Goal: Task Accomplishment & Management: Use online tool/utility

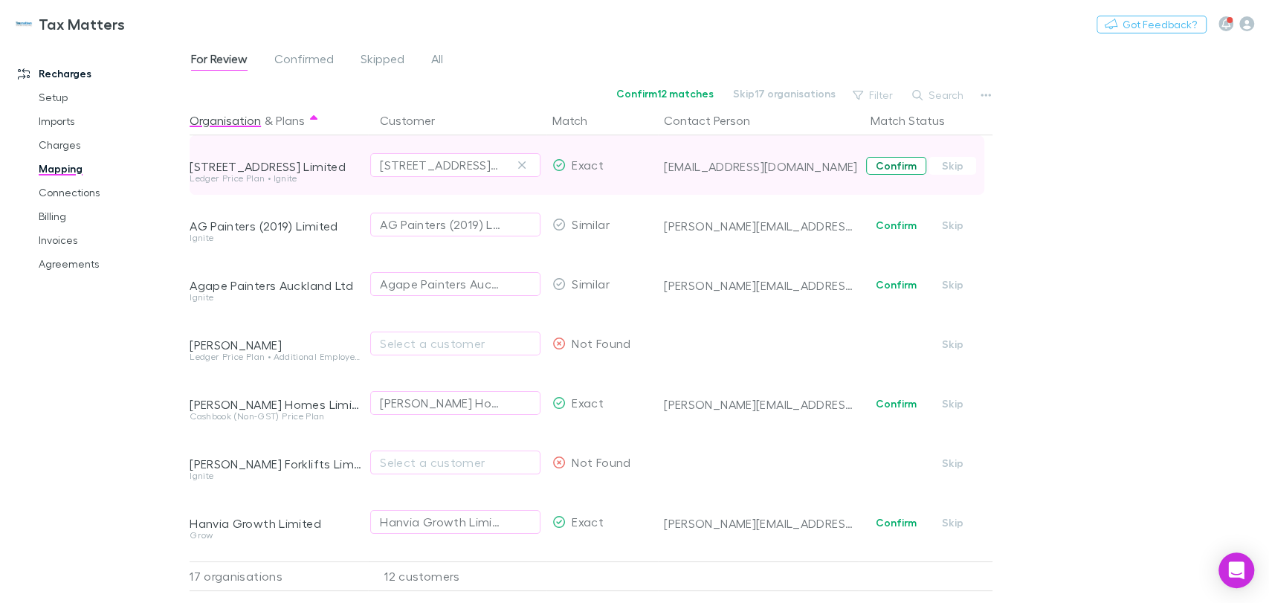
click at [896, 163] on button "Confirm" at bounding box center [896, 166] width 60 height 18
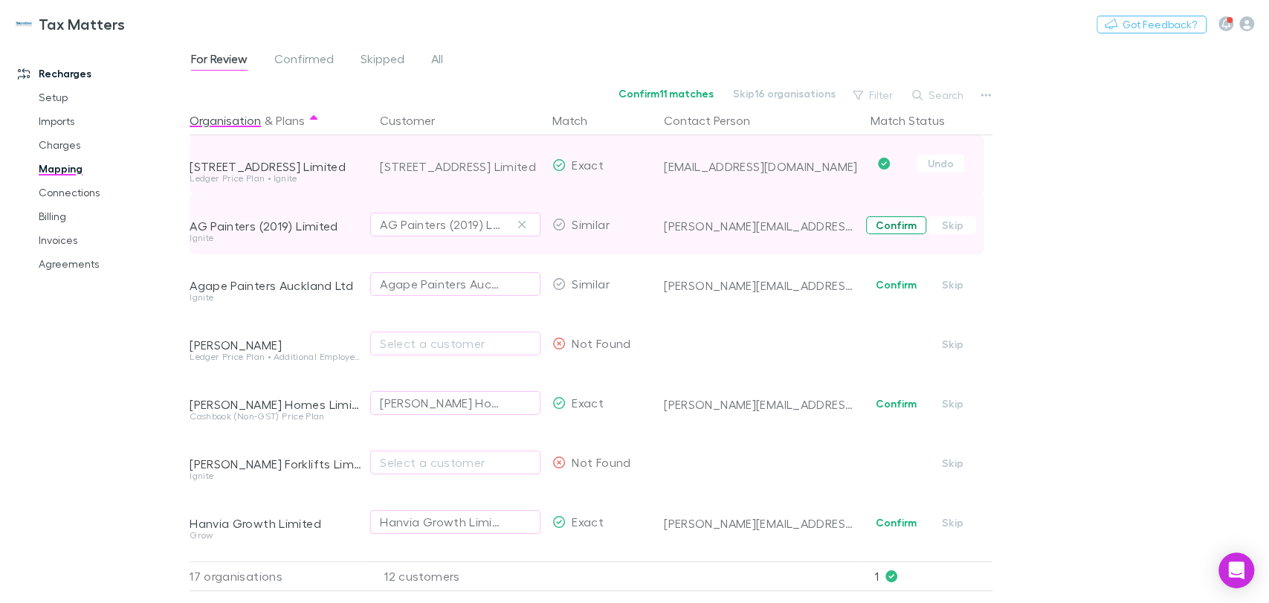
click at [896, 230] on button "Confirm" at bounding box center [896, 225] width 60 height 18
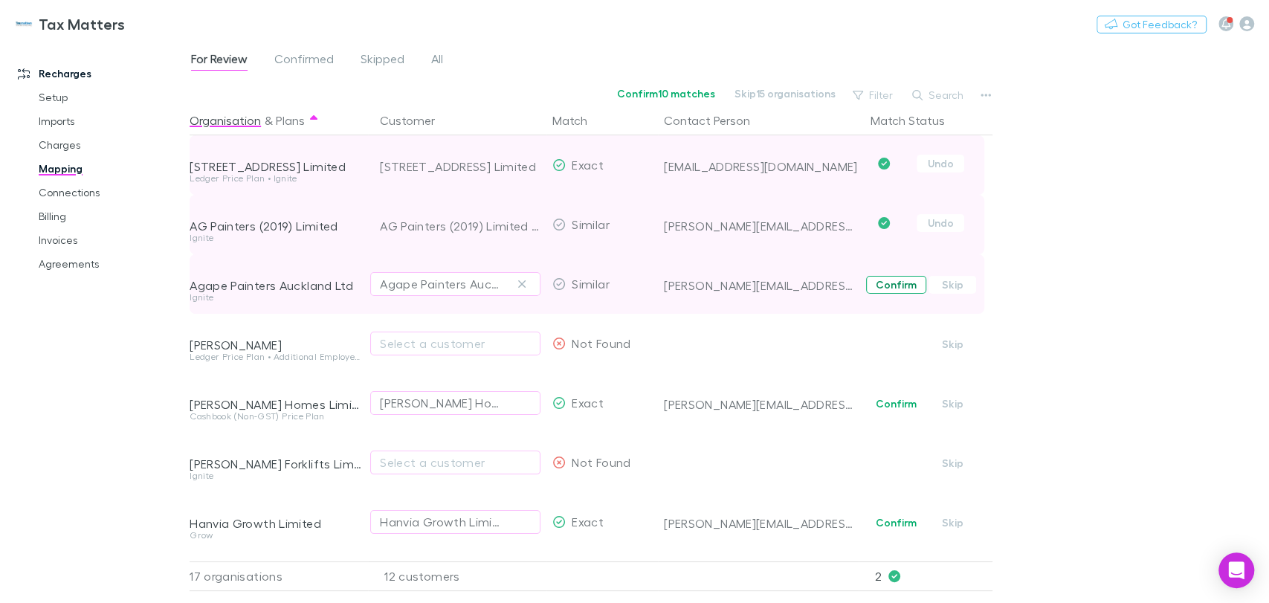
click at [893, 279] on button "Confirm" at bounding box center [896, 285] width 60 height 18
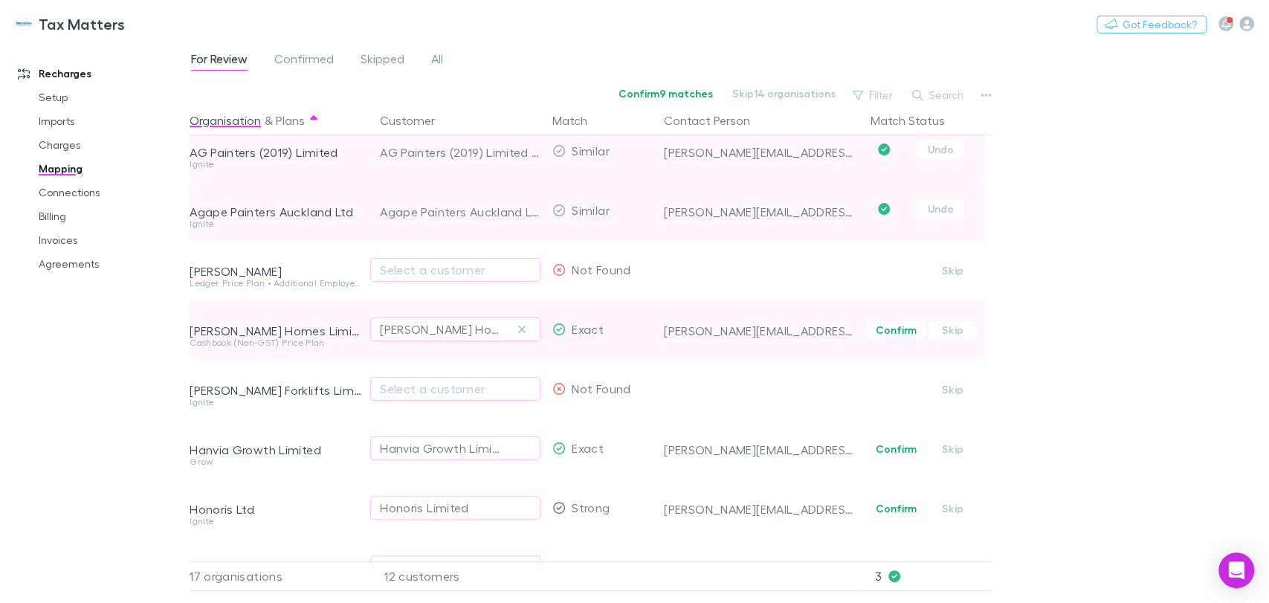
scroll to position [165, 0]
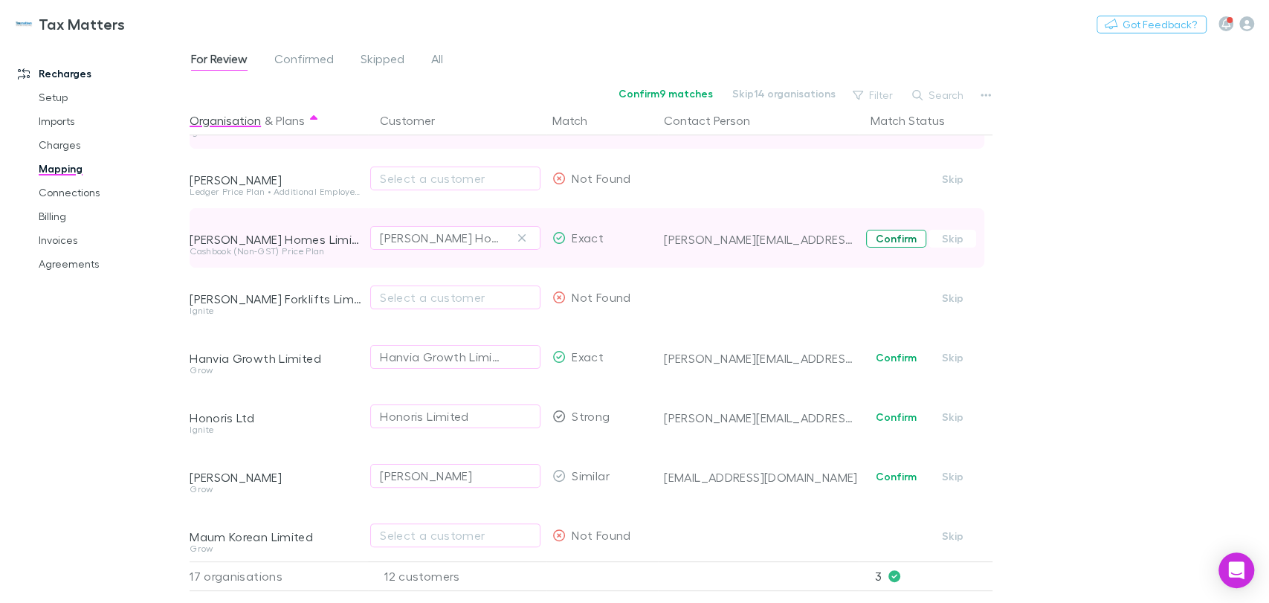
click at [891, 242] on button "Confirm" at bounding box center [896, 239] width 60 height 18
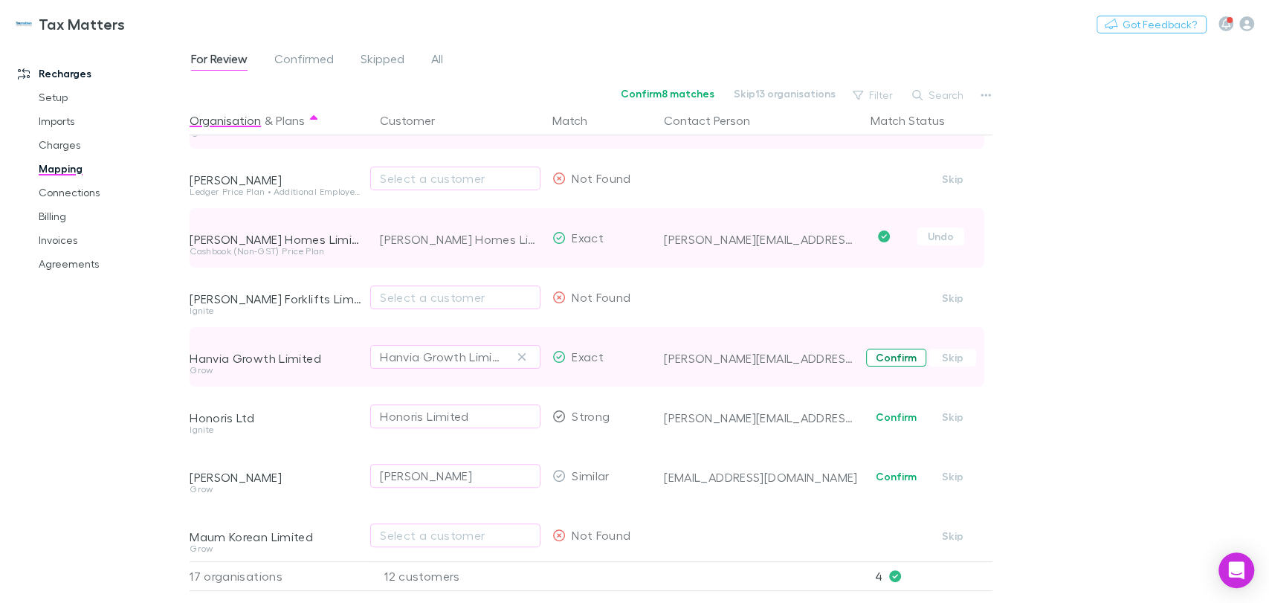
click at [901, 363] on button "Confirm" at bounding box center [896, 358] width 60 height 18
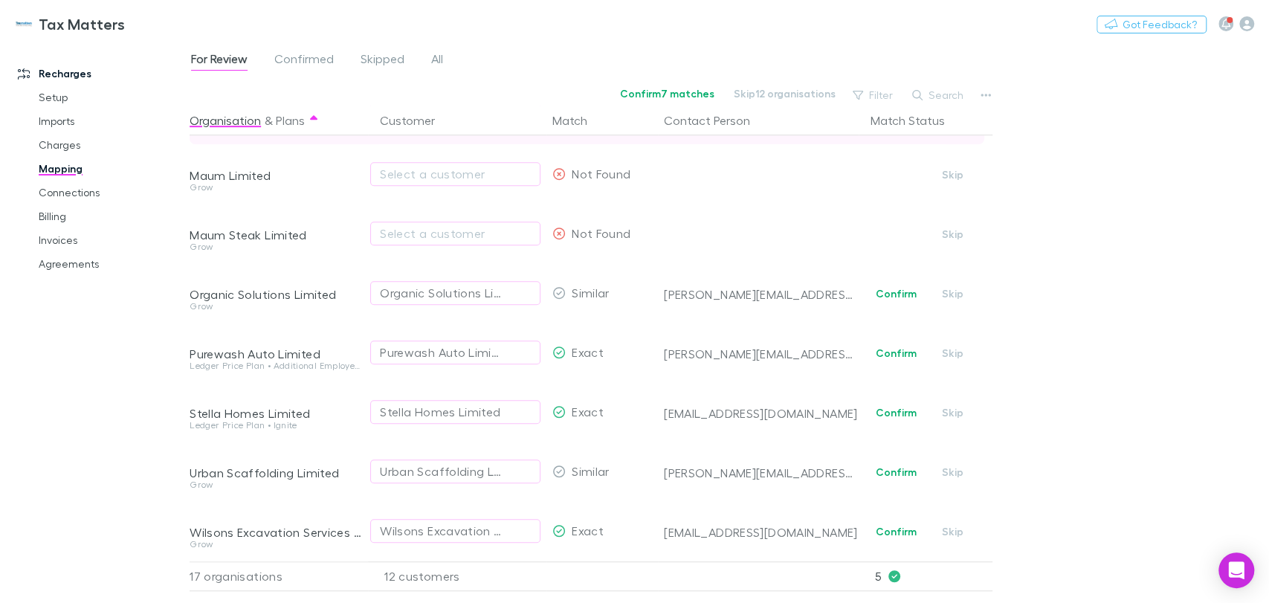
scroll to position [600, 0]
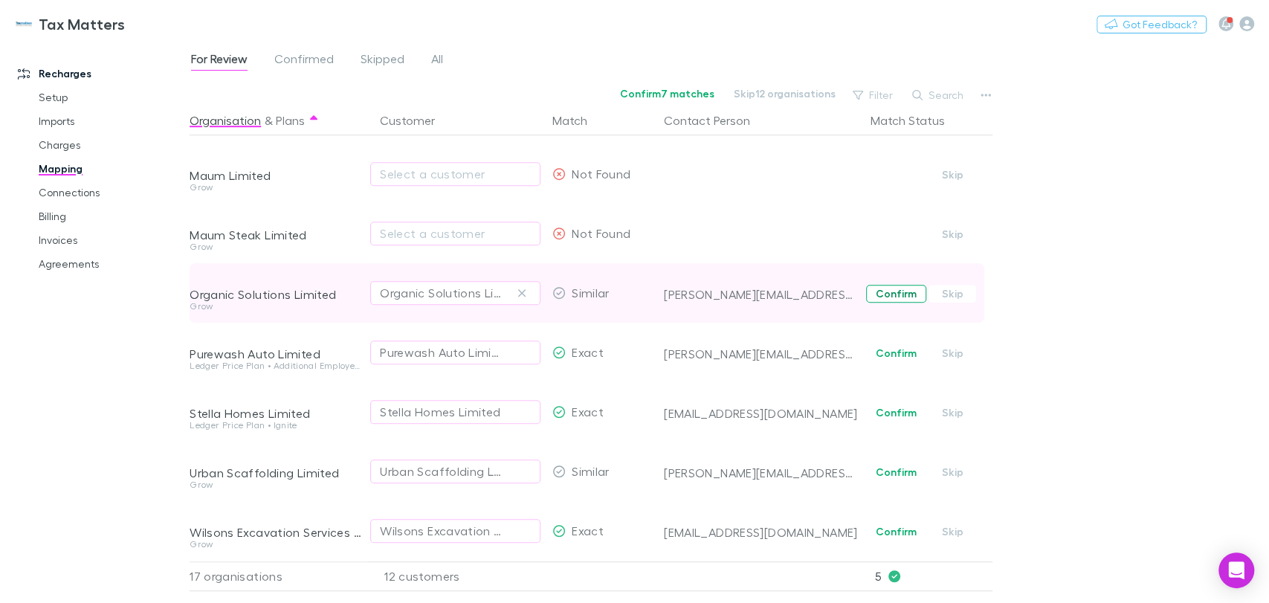
click at [900, 285] on button "Confirm" at bounding box center [896, 294] width 60 height 18
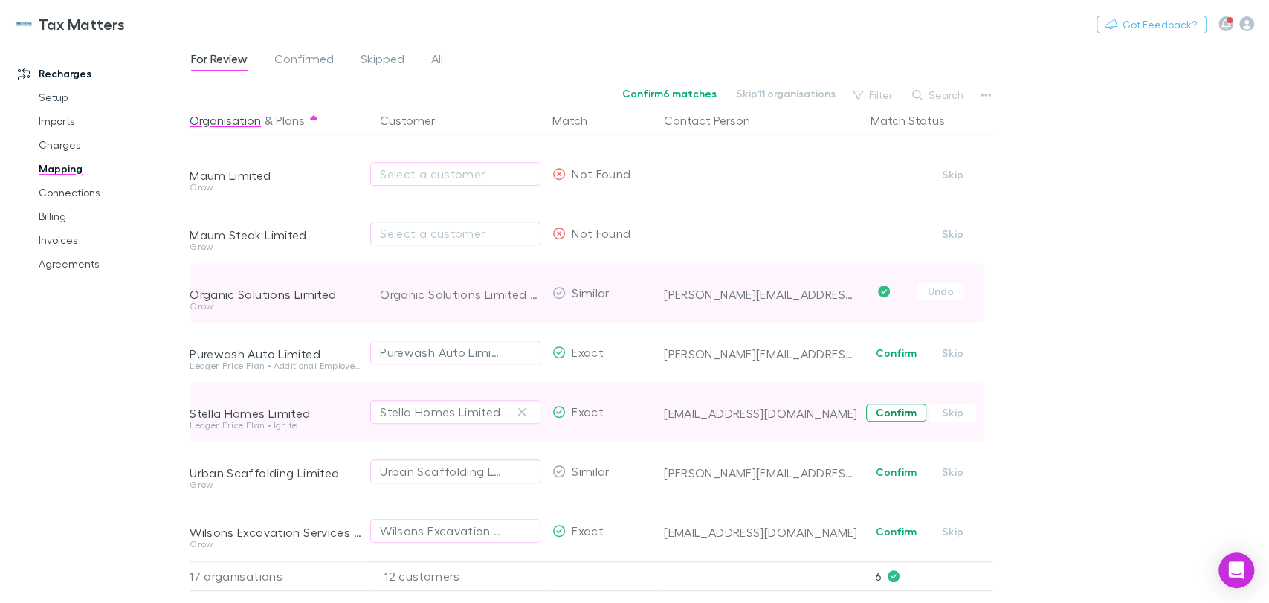
click at [898, 404] on button "Confirm" at bounding box center [896, 413] width 60 height 18
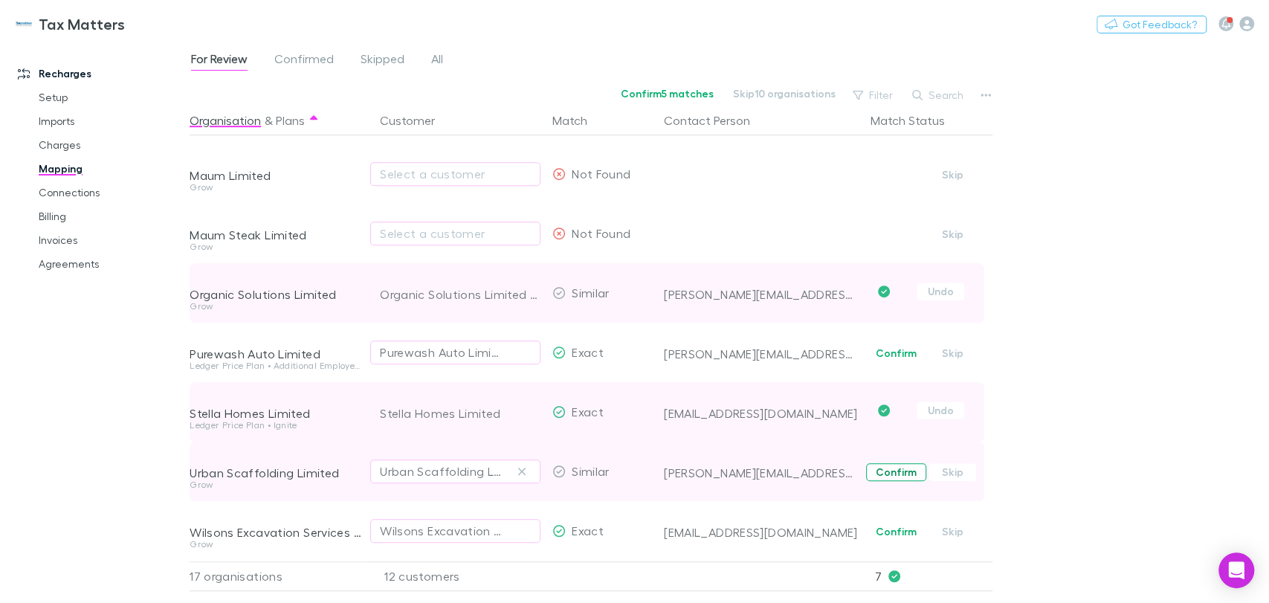
click at [892, 463] on button "Confirm" at bounding box center [896, 472] width 60 height 18
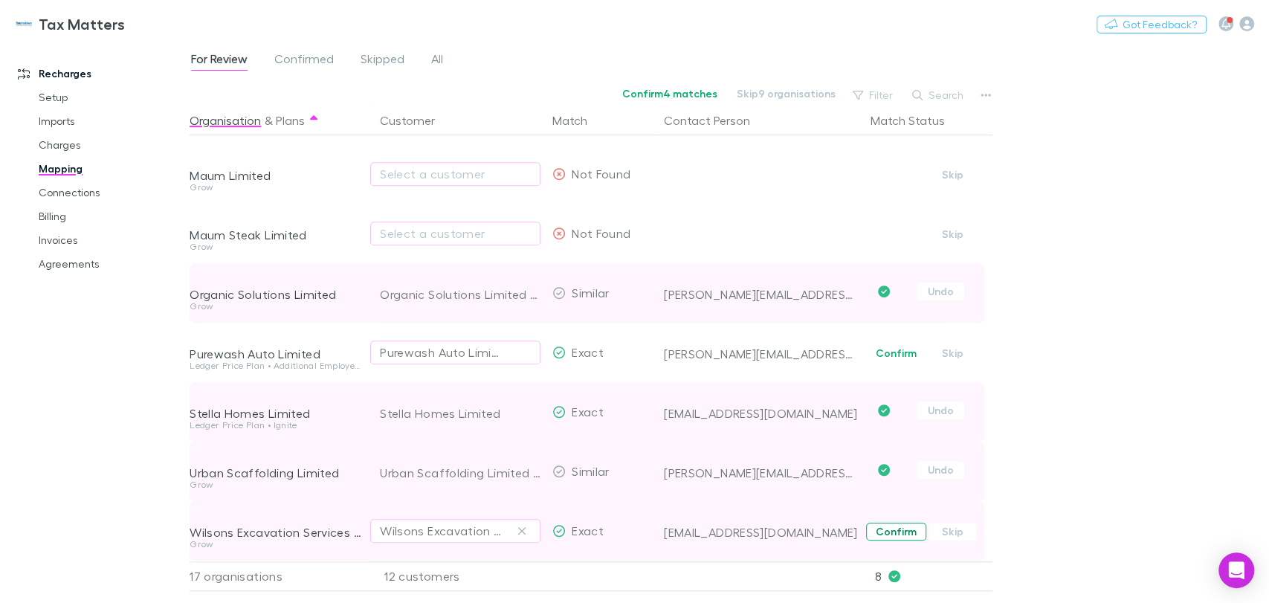
click at [886, 522] on button "Confirm" at bounding box center [896, 531] width 60 height 18
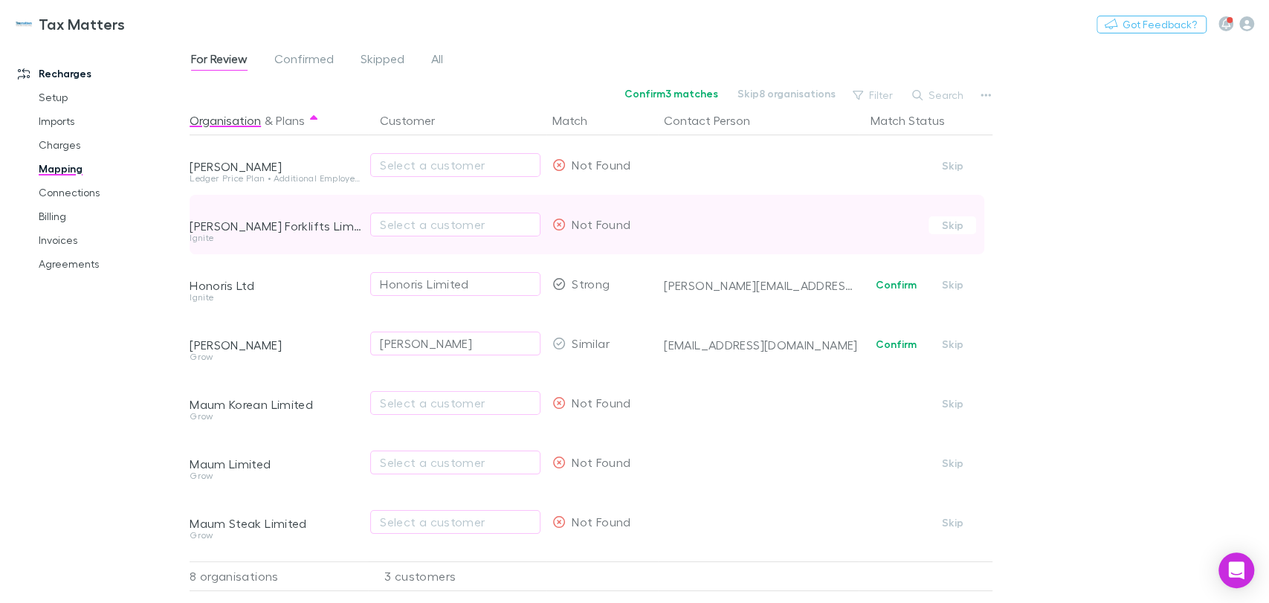
scroll to position [65, 0]
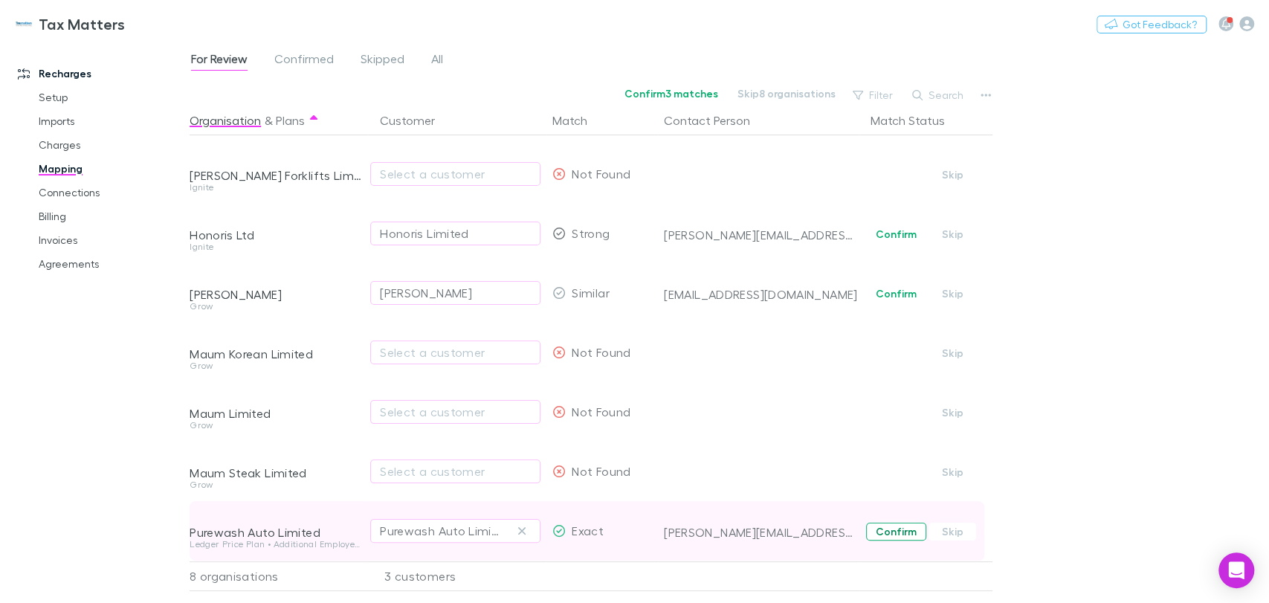
click at [897, 522] on button "Confirm" at bounding box center [896, 531] width 60 height 18
